Goal: Information Seeking & Learning: Learn about a topic

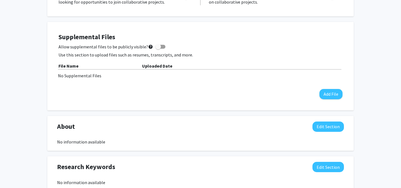
scroll to position [135, 0]
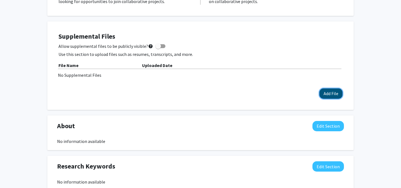
click at [329, 96] on button "Add File" at bounding box center [331, 94] width 23 height 10
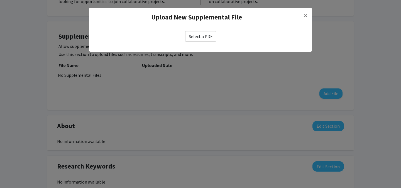
click at [205, 35] on label "Select a PDF" at bounding box center [200, 36] width 31 height 11
click at [0, 0] on input "Select a PDF" at bounding box center [0, 0] width 0 height 0
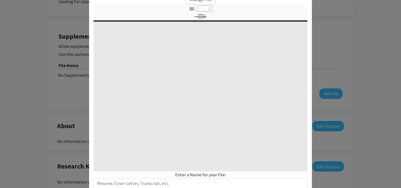
select select "custom"
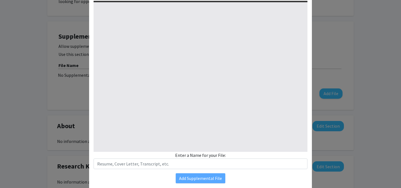
scroll to position [76, 0]
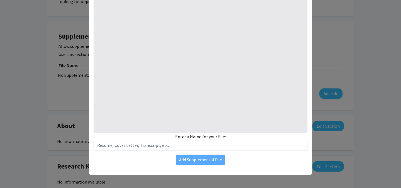
type input "0"
select select "custom"
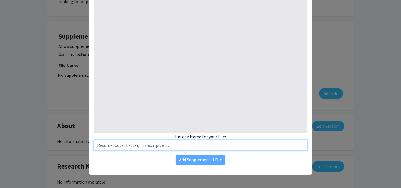
click at [199, 142] on input "text" at bounding box center [201, 145] width 214 height 11
type input "1"
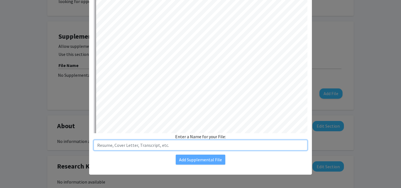
select select "auto"
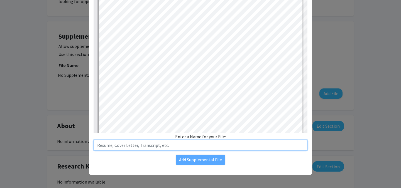
scroll to position [0, 0]
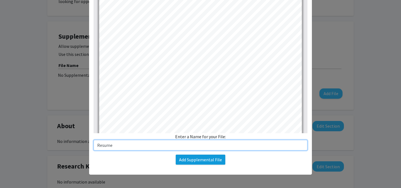
type input "Resume"
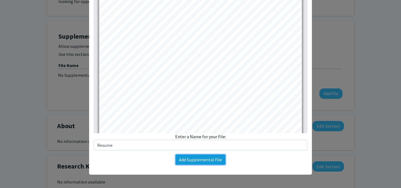
click at [212, 158] on button "Add Supplemental File" at bounding box center [201, 160] width 50 height 10
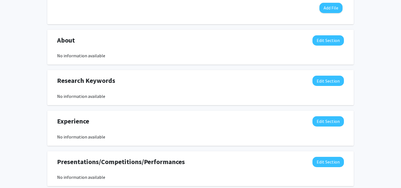
scroll to position [230, 0]
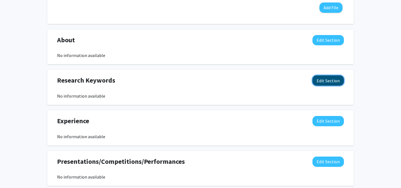
click at [339, 83] on button "Edit Section" at bounding box center [328, 81] width 31 height 10
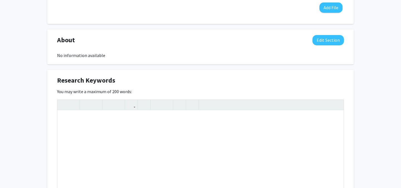
click at [332, 89] on div "You may write a maximum of 200 words: Insert link Remove link Word Count: 0 wor…" at bounding box center [200, 147] width 287 height 118
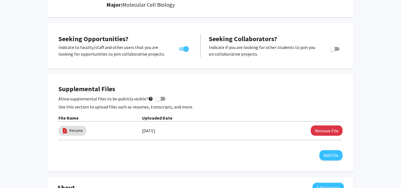
scroll to position [0, 0]
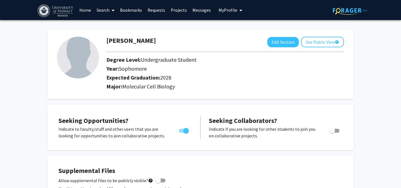
click at [181, 11] on link "Projects" at bounding box center [179, 10] width 22 height 20
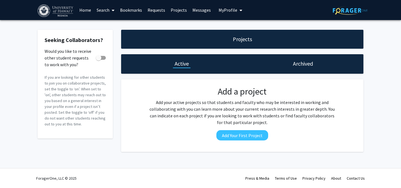
click at [91, 10] on link "Home" at bounding box center [85, 10] width 17 height 20
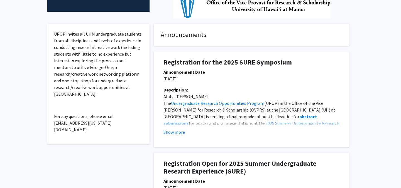
scroll to position [134, 0]
click at [171, 137] on div "Description: Aloha [PERSON_NAME]: The Undergraduate Research Opportunities Prog…" at bounding box center [251, 113] width 185 height 54
click at [176, 135] on button "Show more" at bounding box center [174, 132] width 21 height 7
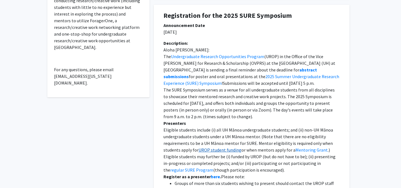
scroll to position [181, 0]
click at [239, 54] on link "Undergraduate Research Opportunities Program" at bounding box center [217, 57] width 93 height 6
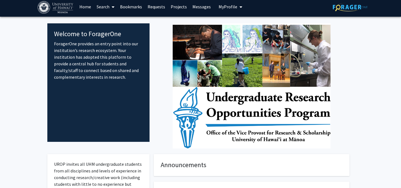
scroll to position [0, 0]
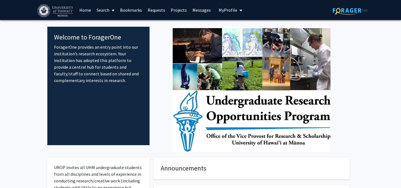
click at [108, 8] on link "Search" at bounding box center [105, 10] width 23 height 20
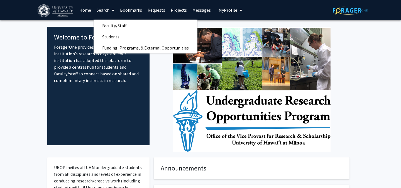
click at [90, 8] on link "Home" at bounding box center [85, 10] width 17 height 20
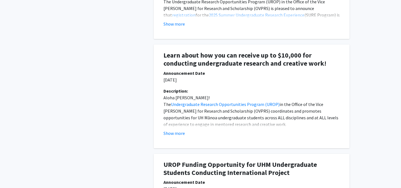
scroll to position [575, 0]
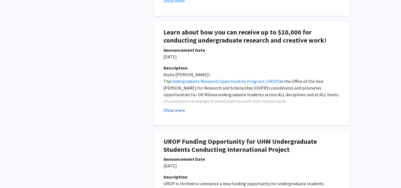
click at [178, 111] on button "Show more" at bounding box center [174, 110] width 21 height 7
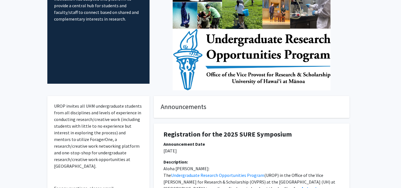
scroll to position [0, 0]
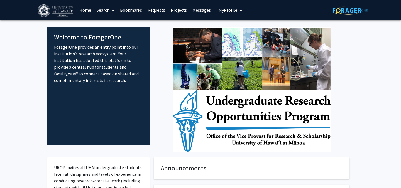
click at [176, 10] on link "Projects" at bounding box center [179, 10] width 22 height 20
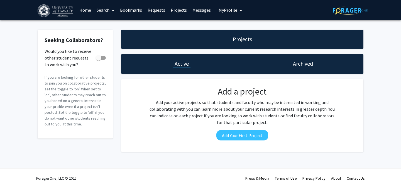
click at [126, 8] on link "Bookmarks" at bounding box center [131, 10] width 28 height 20
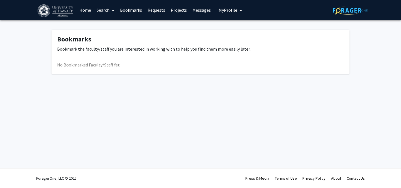
click at [108, 9] on link "Search" at bounding box center [105, 10] width 23 height 20
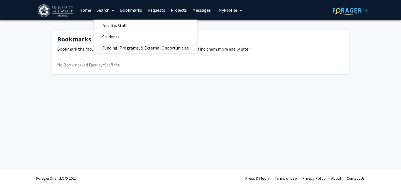
click at [115, 48] on span "Funding, Programs, & External Opportunities" at bounding box center [145, 47] width 103 height 11
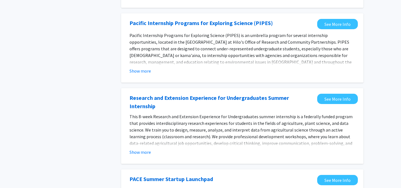
scroll to position [197, 0]
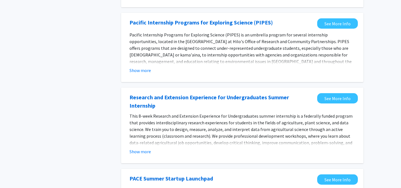
click at [135, 58] on p "Pacific Internship Programs for Exploring Science (PIPES) is an umbrella progra…" at bounding box center [243, 61] width 226 height 60
click at [136, 67] on button "Show more" at bounding box center [140, 70] width 21 height 7
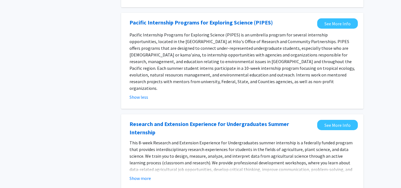
click at [137, 92] on div "Pacific Internship Programs for Exploring Science (PIPES) See More Info Pacific…" at bounding box center [242, 61] width 243 height 96
click at [139, 88] on fg-opportunity "Pacific Internship Programs for Exploring Science (PIPES) See More Info Pacific…" at bounding box center [242, 60] width 231 height 85
click at [142, 94] on button "Show less" at bounding box center [139, 97] width 19 height 7
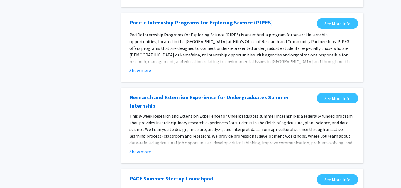
click at [142, 134] on fg-read-more "This 8-week Research and Extension Experience for Undergraduates summer interns…" at bounding box center [243, 134] width 226 height 42
click at [144, 149] on button "Show more" at bounding box center [140, 152] width 21 height 7
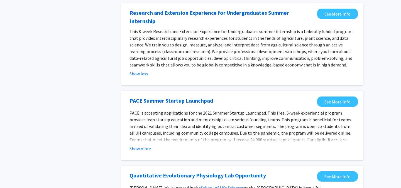
scroll to position [286, 0]
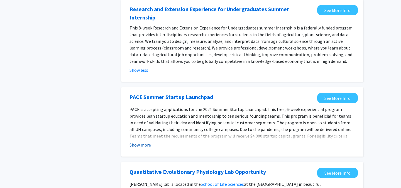
click at [139, 142] on button "Show more" at bounding box center [140, 145] width 21 height 7
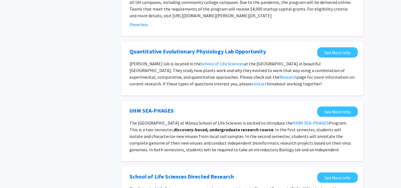
scroll to position [414, 0]
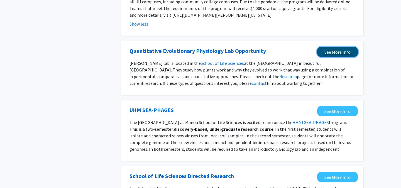
click at [329, 47] on link "See More Info" at bounding box center [337, 52] width 41 height 10
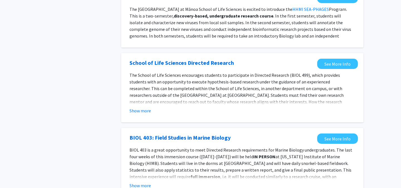
scroll to position [537, 0]
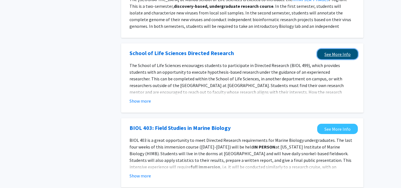
click at [326, 49] on link "See More Info" at bounding box center [337, 54] width 41 height 10
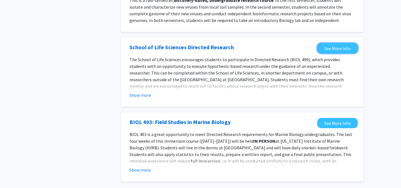
scroll to position [621, 0]
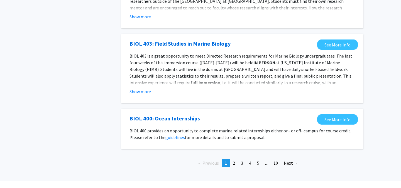
click at [233, 159] on div "Previous page 1 / 10 You're on page 1 page 2 page 3 page 4 page 5 page ... page…" at bounding box center [242, 165] width 251 height 13
click at [233, 161] on span "2" at bounding box center [234, 164] width 2 height 6
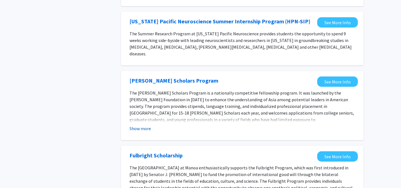
scroll to position [582, 0]
click at [139, 125] on button "Show more" at bounding box center [140, 128] width 21 height 7
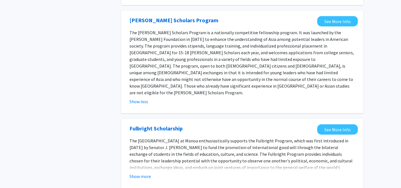
scroll to position [665, 0]
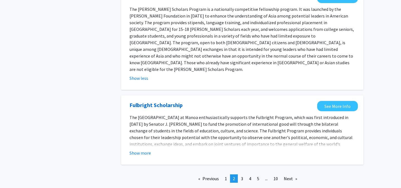
click at [125, 127] on div "Fulbright Scholarship See More Info The [GEOGRAPHIC_DATA] at [GEOGRAPHIC_DATA] …" at bounding box center [242, 130] width 243 height 69
click at [132, 150] on button "Show more" at bounding box center [140, 153] width 21 height 7
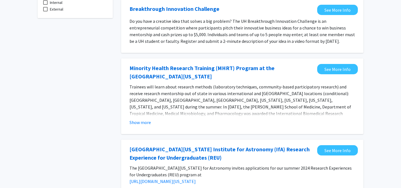
scroll to position [57, 0]
click at [144, 122] on button "Show more" at bounding box center [140, 122] width 21 height 7
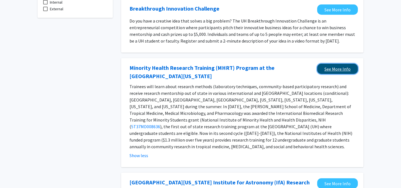
click at [342, 69] on link "See More Info" at bounding box center [337, 69] width 41 height 10
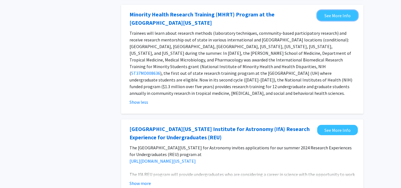
scroll to position [113, 0]
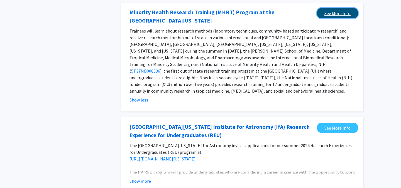
click at [340, 10] on link "See More Info" at bounding box center [337, 13] width 41 height 10
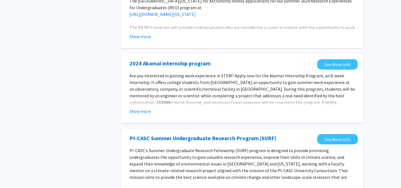
scroll to position [260, 0]
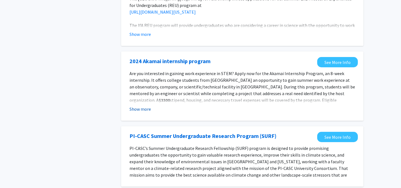
click at [143, 106] on button "Show more" at bounding box center [140, 109] width 21 height 7
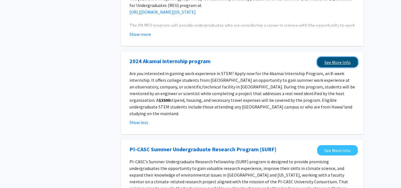
click at [331, 57] on link "See More Info" at bounding box center [337, 62] width 41 height 10
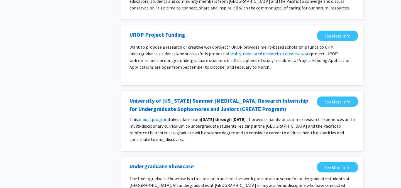
scroll to position [496, 0]
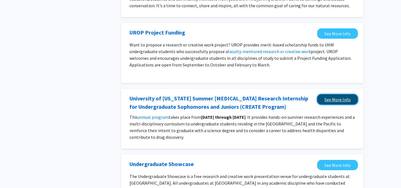
click at [330, 94] on link "See More Info" at bounding box center [337, 99] width 41 height 10
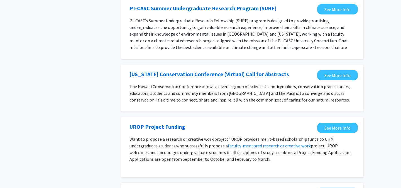
scroll to position [0, 0]
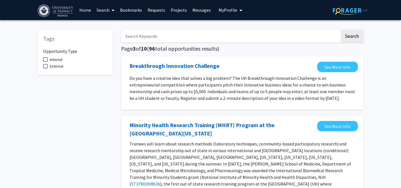
click at [96, 8] on link "Search" at bounding box center [105, 10] width 23 height 20
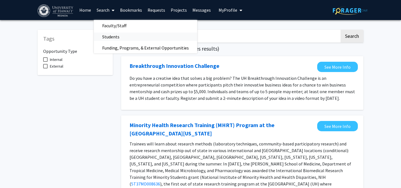
click at [117, 37] on span "Students" at bounding box center [111, 36] width 34 height 11
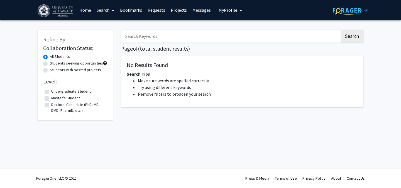
click at [113, 14] on span at bounding box center [112, 11] width 5 height 20
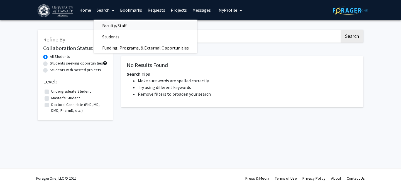
click at [113, 27] on span "Faculty/Staff" at bounding box center [114, 25] width 41 height 11
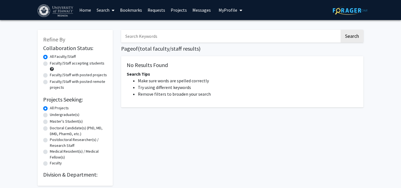
click at [141, 36] on input "Search Keywords" at bounding box center [230, 36] width 219 height 13
type input "j"
click at [341, 30] on button "Search" at bounding box center [352, 36] width 23 height 13
click at [355, 38] on button "Search" at bounding box center [352, 36] width 23 height 13
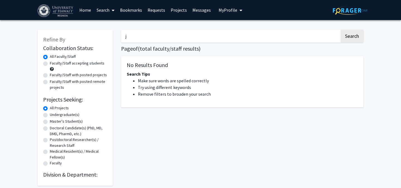
click at [249, 34] on input "j" at bounding box center [230, 36] width 219 height 13
click at [111, 13] on span at bounding box center [112, 11] width 5 height 20
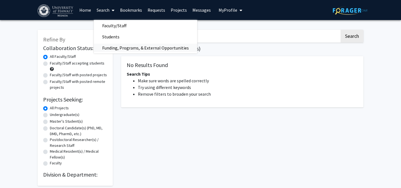
click at [117, 50] on span "Funding, Programs, & External Opportunities" at bounding box center [145, 47] width 103 height 11
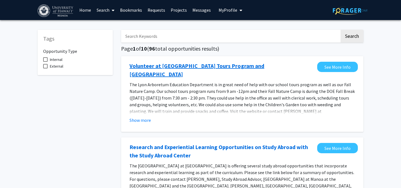
click at [222, 66] on link "Volunteer at [GEOGRAPHIC_DATA] Tours Program and [GEOGRAPHIC_DATA]" at bounding box center [222, 70] width 185 height 17
click at [140, 117] on button "Show more" at bounding box center [140, 120] width 21 height 7
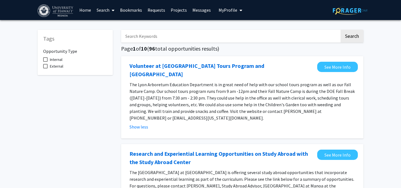
click at [335, 60] on div "Volunteer at [GEOGRAPHIC_DATA] Tours Program and Fall Nature Camp See More Info…" at bounding box center [242, 97] width 243 height 83
click at [327, 70] on link "See More Info" at bounding box center [337, 67] width 41 height 10
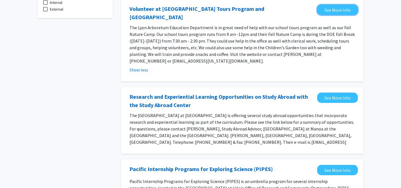
scroll to position [59, 0]
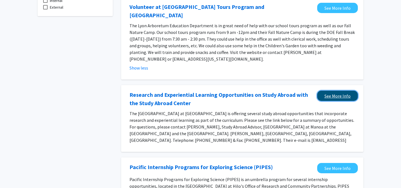
click at [334, 91] on link "See More Info" at bounding box center [337, 96] width 41 height 10
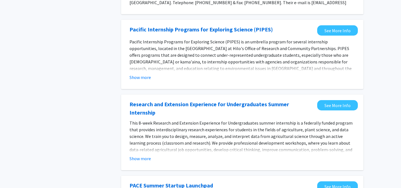
scroll to position [200, 0]
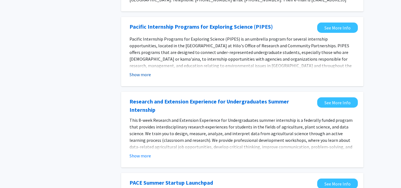
click at [140, 71] on button "Show more" at bounding box center [140, 74] width 21 height 7
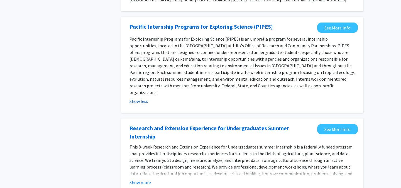
click at [142, 98] on button "Show less" at bounding box center [139, 101] width 19 height 7
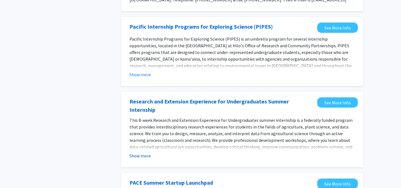
click at [145, 153] on button "Show more" at bounding box center [140, 156] width 21 height 7
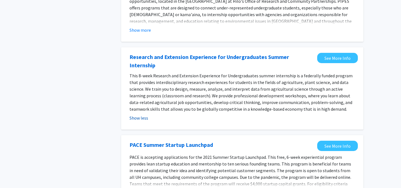
scroll to position [245, 0]
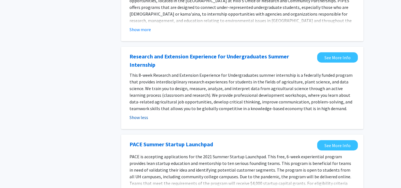
click at [137, 114] on button "Show less" at bounding box center [139, 117] width 19 height 7
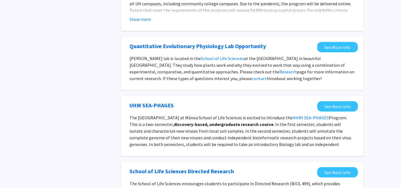
scroll to position [413, 0]
